Goal: Consume media (video, audio): Watch videos, listen to music or podcasts

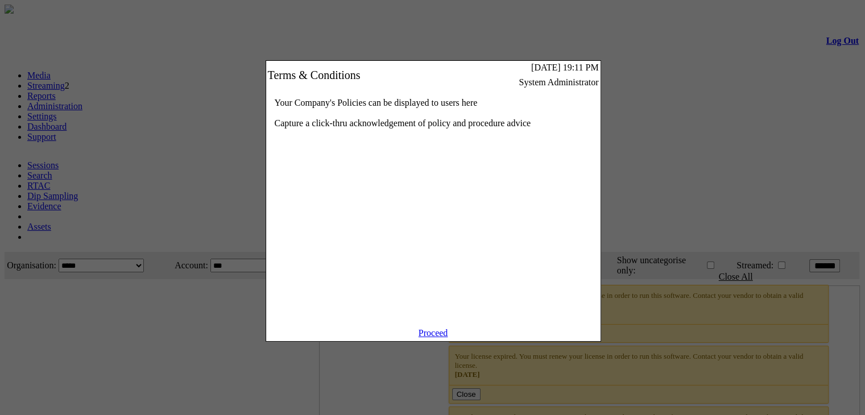
click at [439, 338] on link "Proceed" at bounding box center [434, 333] width 30 height 10
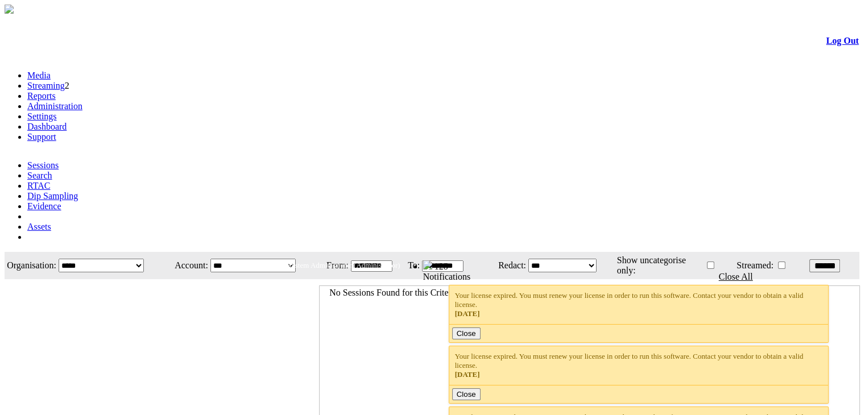
click at [65, 81] on link "Streaming" at bounding box center [46, 86] width 38 height 10
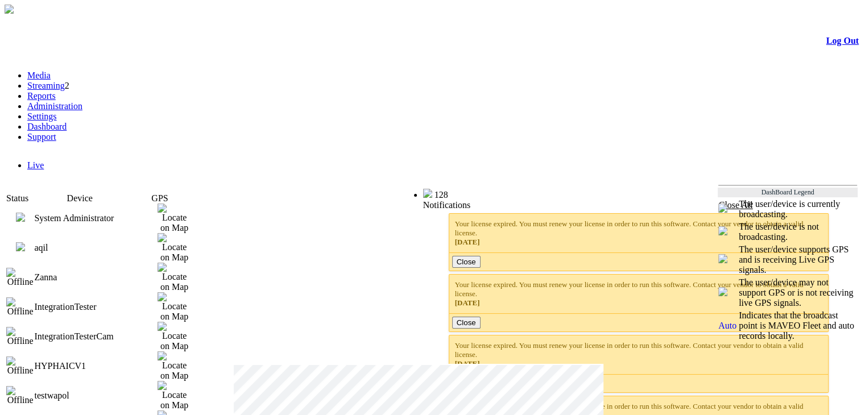
click at [25, 242] on img at bounding box center [20, 246] width 9 height 9
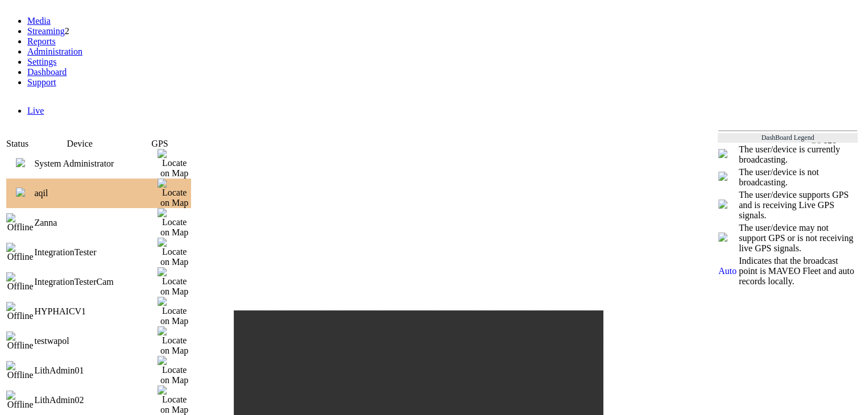
scroll to position [27, 0]
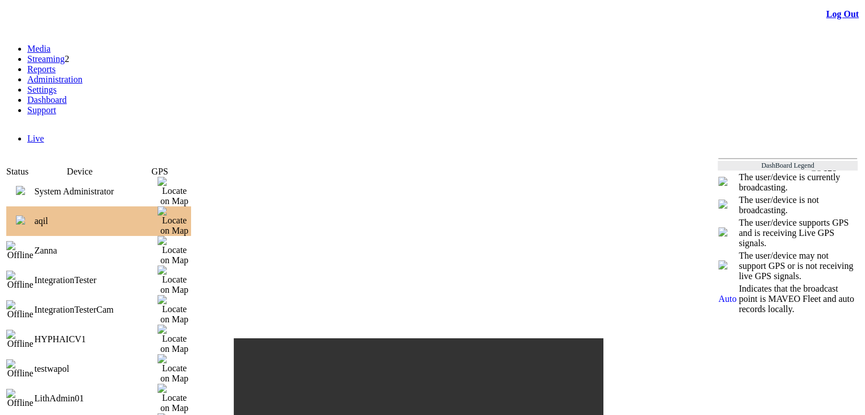
click at [25, 216] on img at bounding box center [20, 220] width 9 height 9
click at [25, 186] on img at bounding box center [20, 190] width 9 height 9
